Goal: Task Accomplishment & Management: Manage account settings

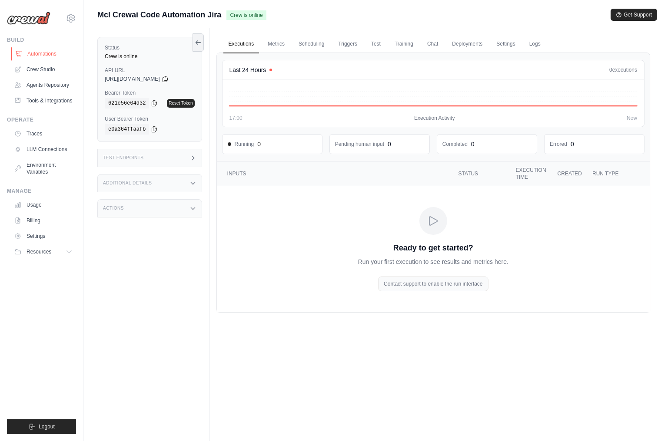
click at [46, 52] on link "Automations" at bounding box center [44, 54] width 66 height 14
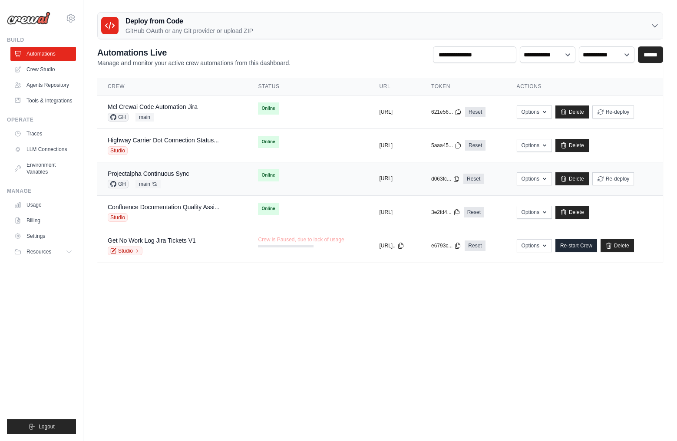
click at [387, 178] on button "https://projectalpha-e2c56bb2-5d1f-" at bounding box center [386, 178] width 13 height 7
drag, startPoint x: 484, startPoint y: 112, endPoint x: 474, endPoint y: 116, distance: 11.1
click at [462, 112] on icon at bounding box center [458, 112] width 7 height 7
click at [140, 317] on body "jploskina@megacorplogistics.com Settings Build Automations Resources" at bounding box center [338, 220] width 677 height 441
click at [180, 103] on div "Mcl Crewai Code Automation Jira" at bounding box center [153, 107] width 90 height 9
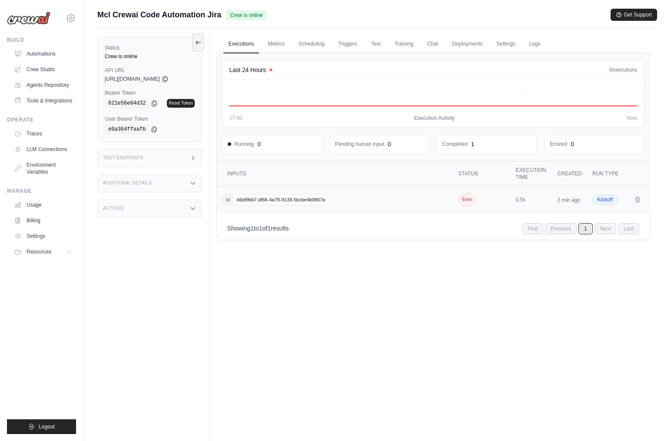
click at [462, 197] on span "Error" at bounding box center [466, 199] width 17 height 13
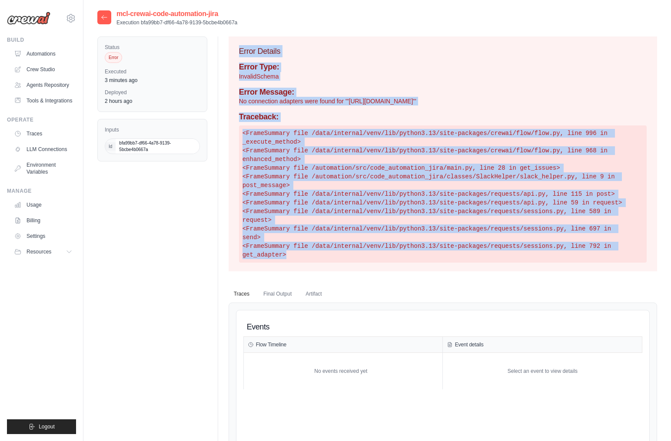
drag, startPoint x: 609, startPoint y: 218, endPoint x: 229, endPoint y: 53, distance: 414.3
click at [228, 53] on div "Error Details Error Type: InvalidSchema Error Message: No connection adapters w…" at bounding box center [442, 153] width 428 height 235
copy div "Error Details Error Type: InvalidSchema Error Message: No connection adapters w…"
click at [51, 56] on link "Automations" at bounding box center [44, 54] width 66 height 14
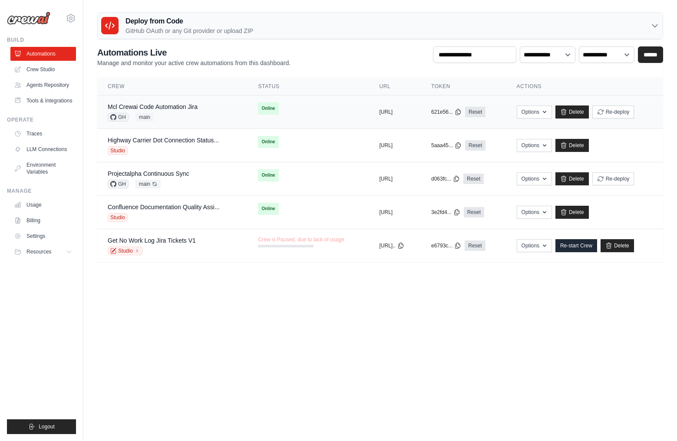
click at [188, 102] on td "Mcl Crewai Code Automation Jira GH main" at bounding box center [172, 112] width 150 height 33
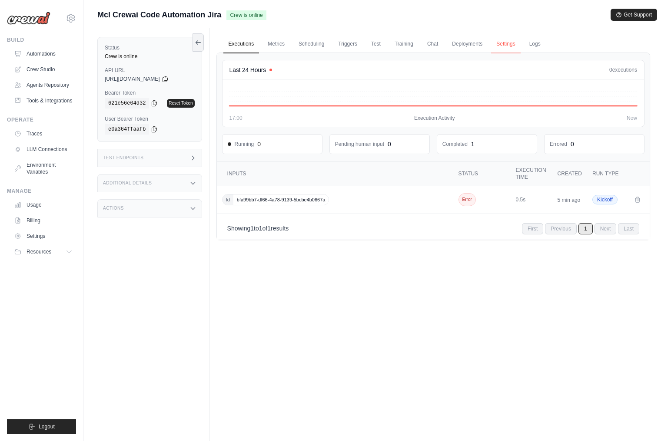
click at [502, 43] on link "Settings" at bounding box center [505, 44] width 29 height 18
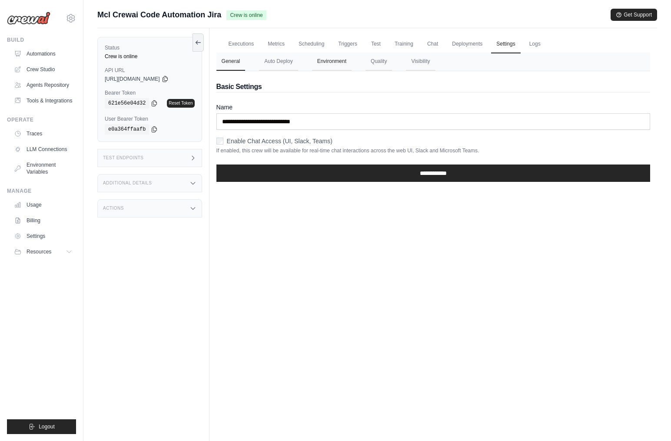
click at [330, 63] on button "Environment" at bounding box center [332, 62] width 40 height 18
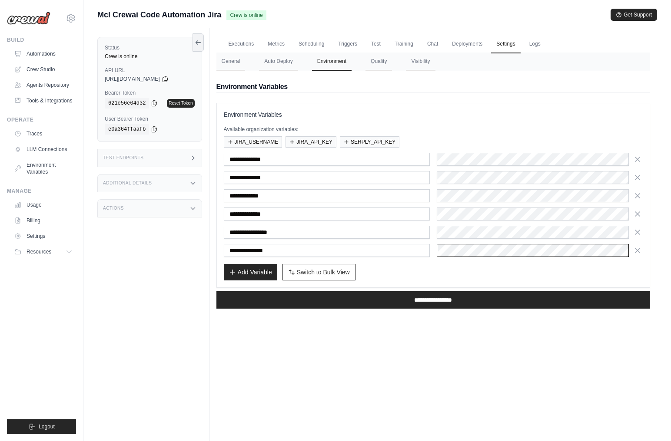
scroll to position [0, 83]
click at [420, 265] on div "Add Variable Switch to Bulk View Switch to Table View" at bounding box center [433, 272] width 419 height 17
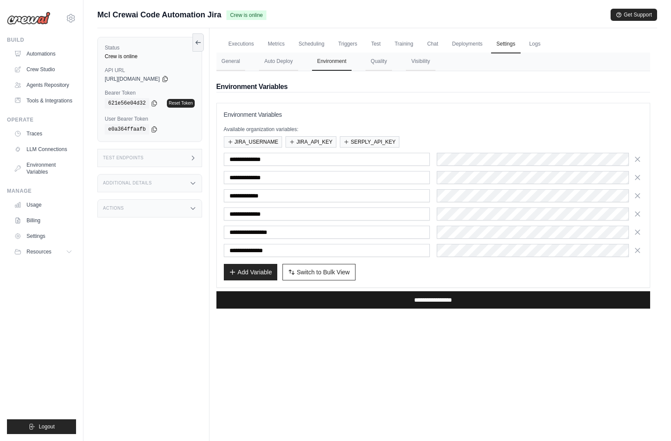
click at [506, 298] on input "**********" at bounding box center [432, 299] width 433 height 17
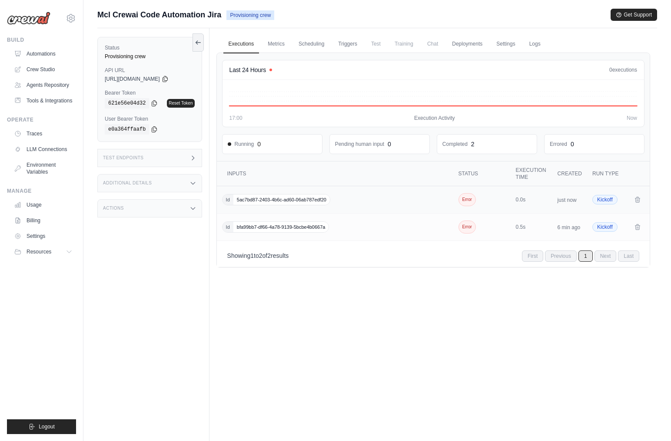
click at [282, 194] on td "Id 5ac7bd87-2403-4b6c-ad60-06ab787edf20" at bounding box center [336, 199] width 238 height 27
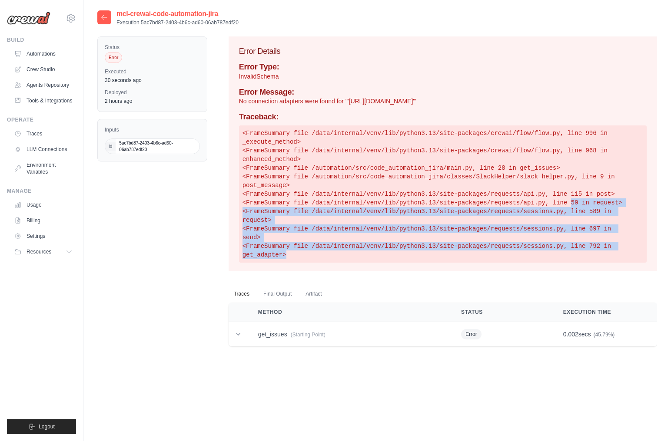
drag, startPoint x: 629, startPoint y: 219, endPoint x: 542, endPoint y: 198, distance: 89.0
click at [542, 198] on pre "<FrameSummary file /data/internal/venv/lib/python3.13/site-packages/crewai/flow…" at bounding box center [442, 194] width 407 height 137
click at [53, 50] on link "Automations" at bounding box center [44, 54] width 66 height 14
